Goal: Information Seeking & Learning: Learn about a topic

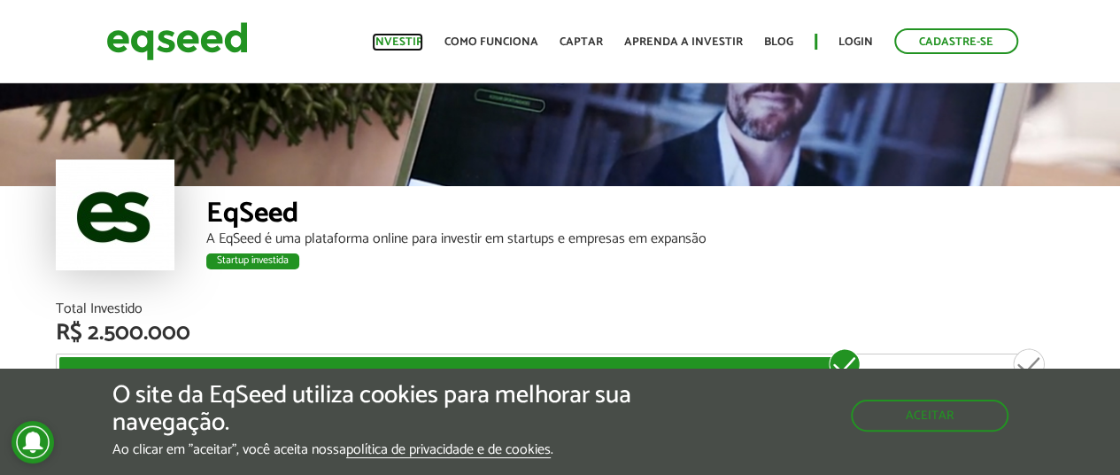
click at [423, 40] on link "Investir" at bounding box center [397, 42] width 51 height 12
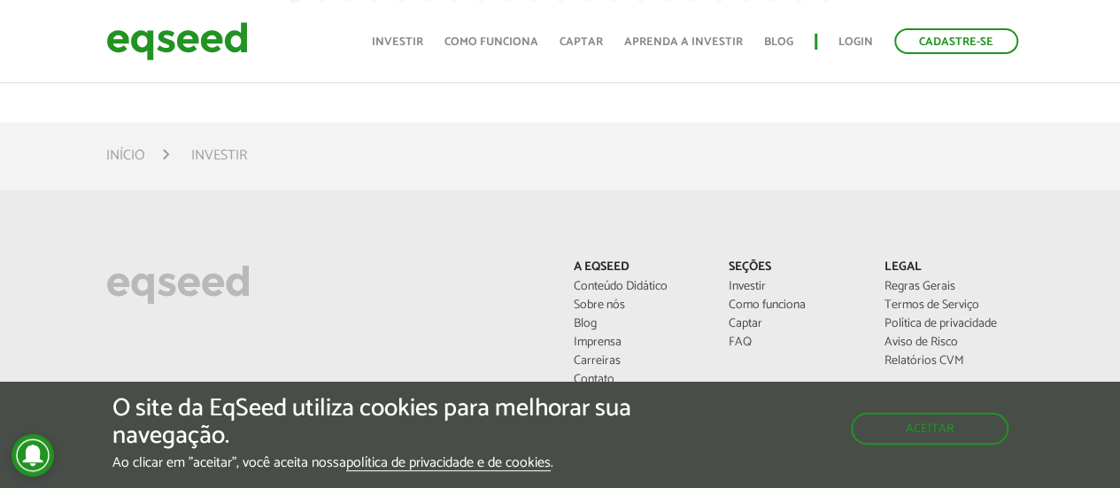
scroll to position [1151, 0]
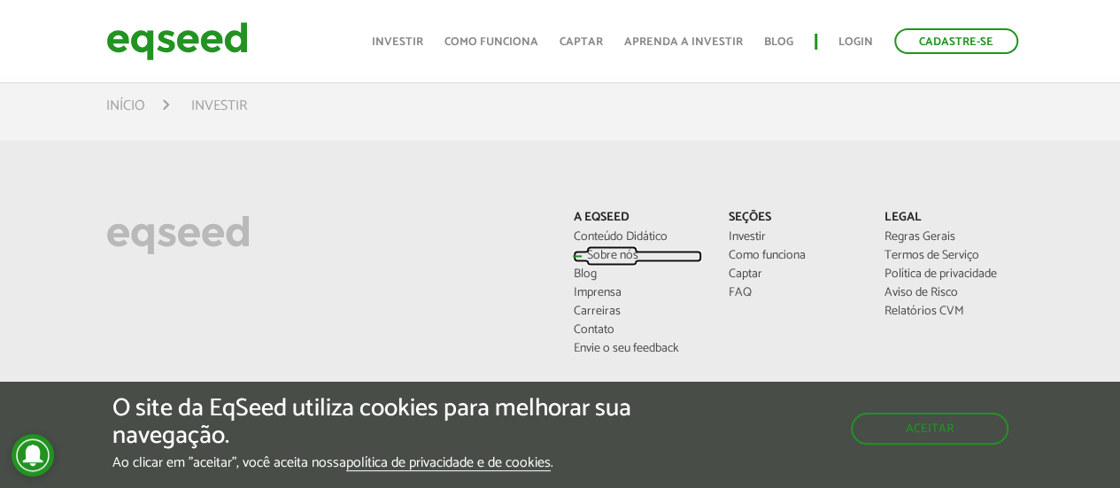
click at [625, 253] on link "Sobre nós" at bounding box center [637, 256] width 129 height 12
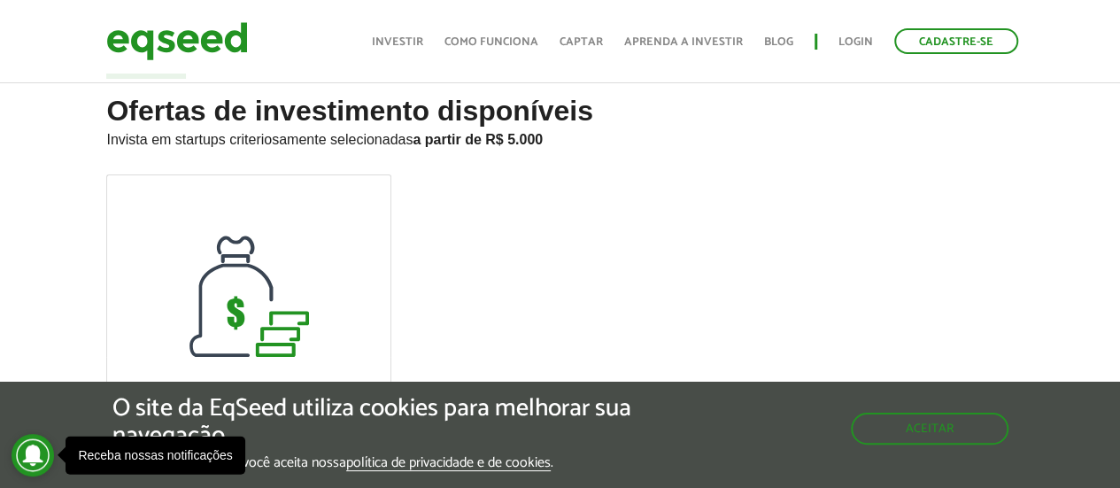
scroll to position [0, 0]
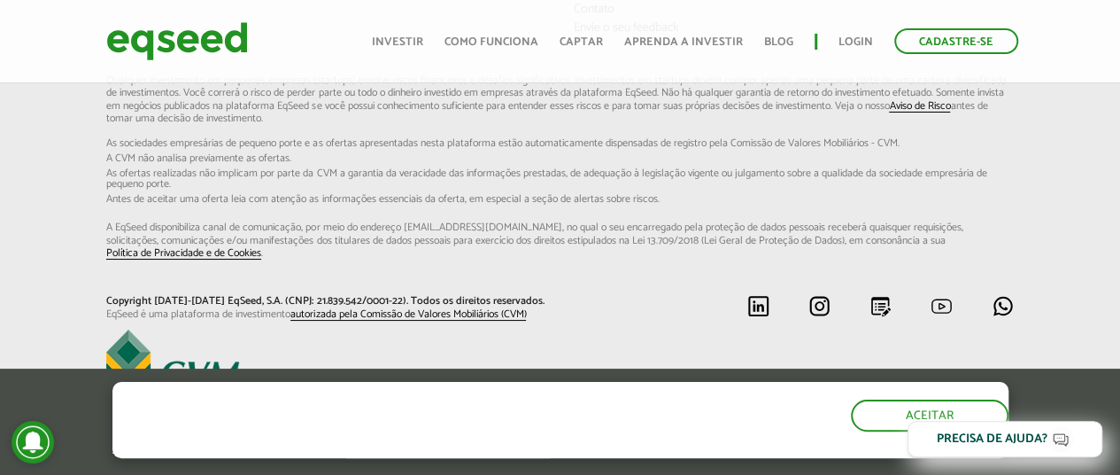
scroll to position [3297, 0]
